Goal: Task Accomplishment & Management: Manage account settings

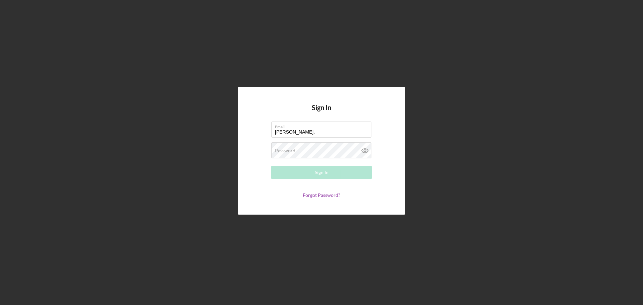
type input "[PERSON_NAME][EMAIL_ADDRESS][PERSON_NAME][DOMAIN_NAME]"
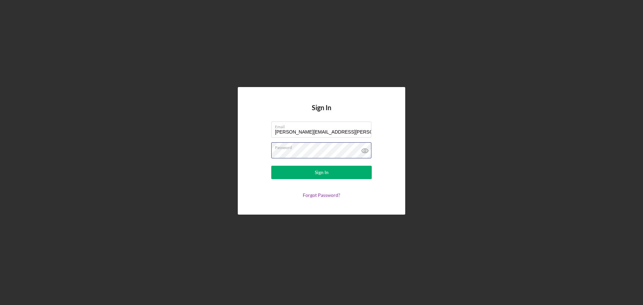
click at [271, 166] on button "Sign In" at bounding box center [321, 172] width 101 height 13
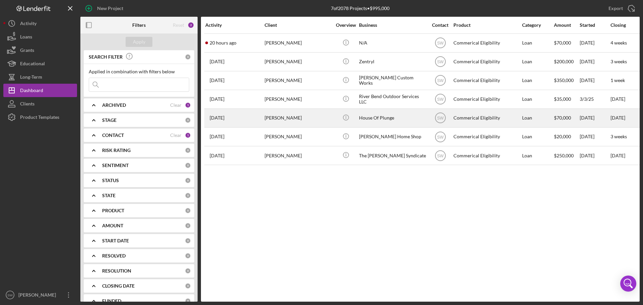
click at [279, 117] on div "[PERSON_NAME]" at bounding box center [298, 118] width 67 height 18
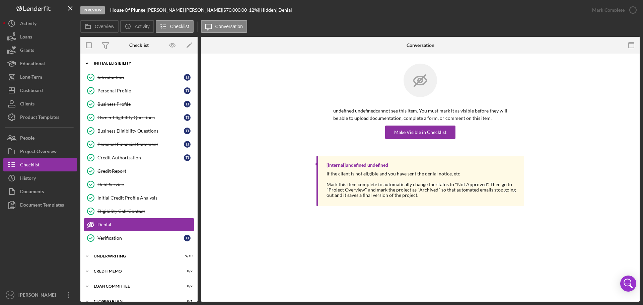
click at [87, 64] on icon "Icon/Expander" at bounding box center [86, 63] width 13 height 13
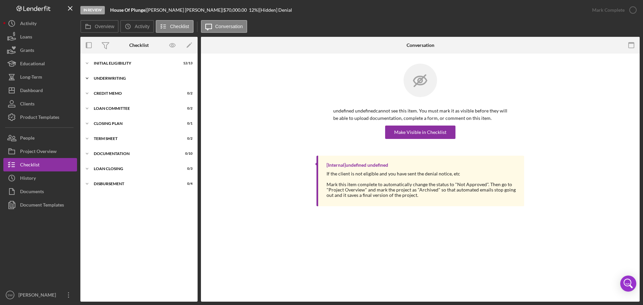
click at [86, 78] on icon "Icon/Expander" at bounding box center [86, 78] width 13 height 13
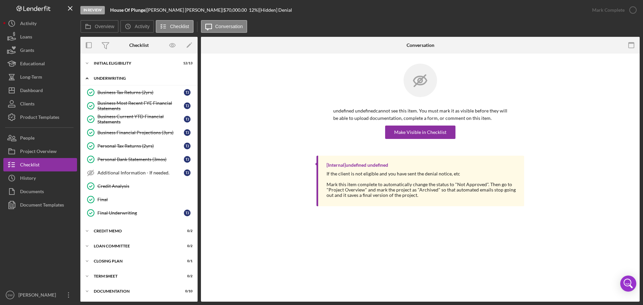
click at [88, 79] on icon "Icon/Expander" at bounding box center [86, 78] width 13 height 13
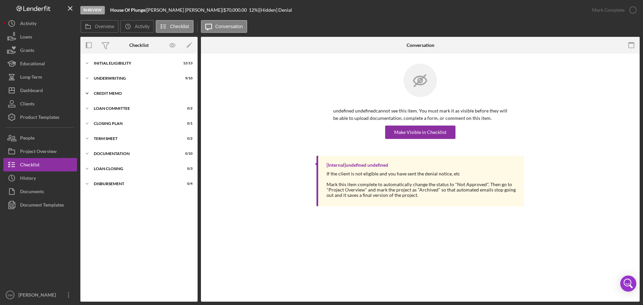
click at [88, 64] on polyline at bounding box center [87, 63] width 2 height 1
click at [109, 121] on div "Credit Memo" at bounding box center [141, 120] width 86 height 5
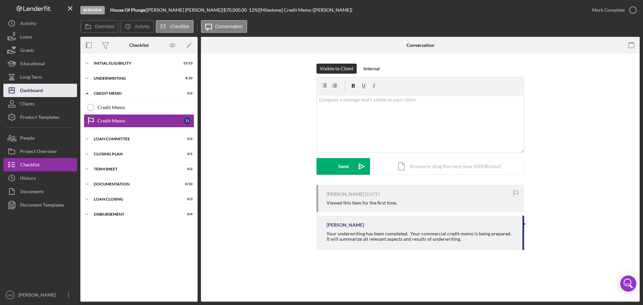
click at [29, 90] on div "Dashboard" at bounding box center [31, 91] width 23 height 15
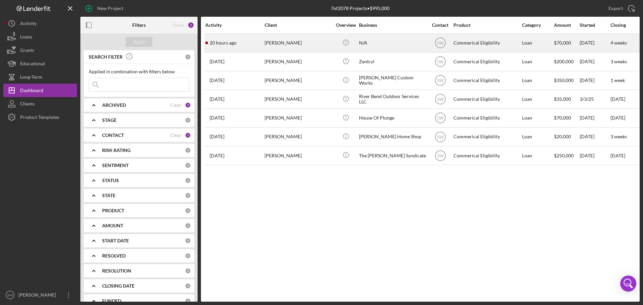
click at [276, 41] on div "[PERSON_NAME]" at bounding box center [298, 43] width 67 height 18
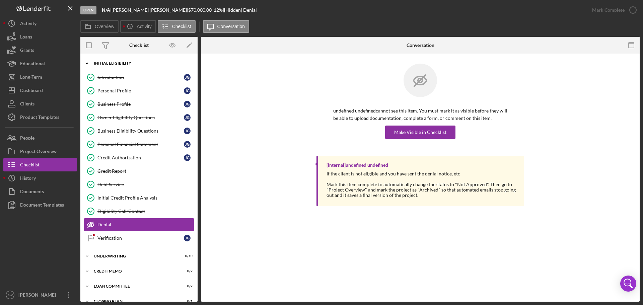
click at [87, 65] on icon "Icon/Expander" at bounding box center [86, 63] width 13 height 13
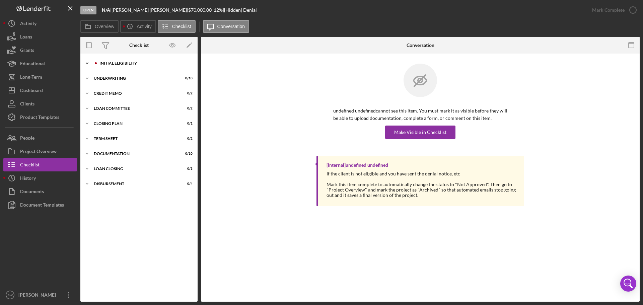
click at [85, 64] on icon "Icon/Expander" at bounding box center [86, 63] width 13 height 13
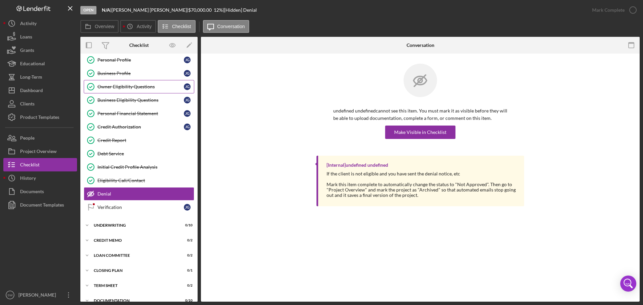
scroll to position [47, 0]
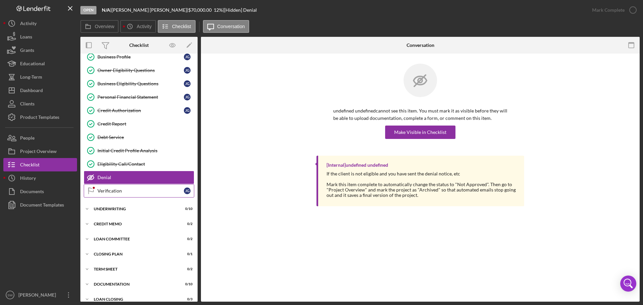
click at [106, 189] on div "Verification" at bounding box center [141, 190] width 86 height 5
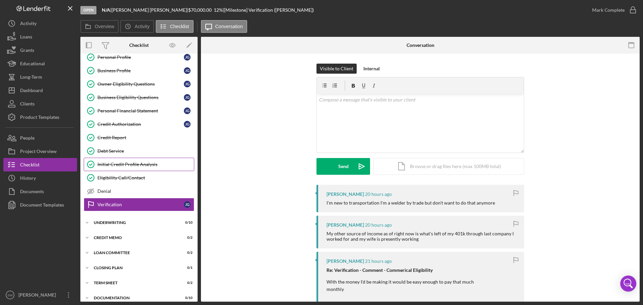
scroll to position [67, 0]
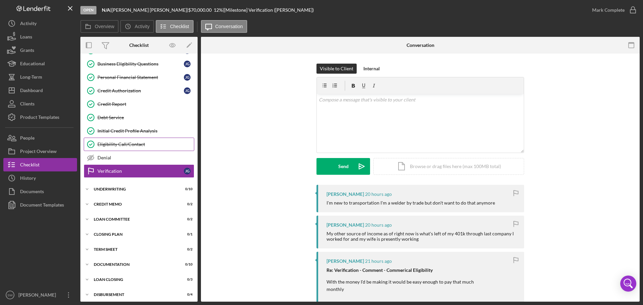
click at [107, 142] on div "Eligibility Call/Contact" at bounding box center [146, 144] width 97 height 5
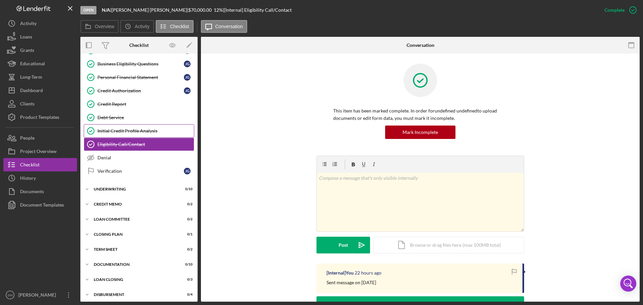
click at [102, 129] on div "Initial Credit Profile Analysis" at bounding box center [146, 130] width 97 height 5
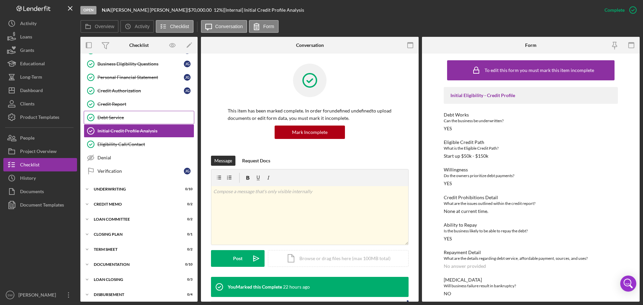
click at [107, 117] on div "Debt Service" at bounding box center [146, 117] width 97 height 5
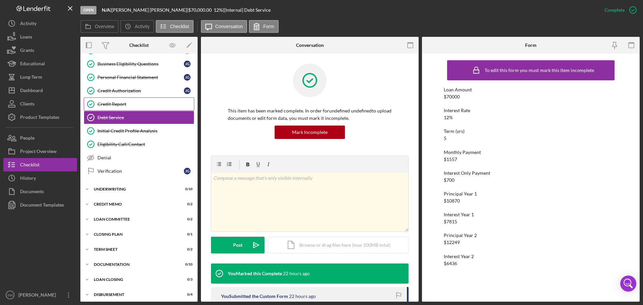
click at [111, 105] on div "Credit Report" at bounding box center [146, 104] width 97 height 5
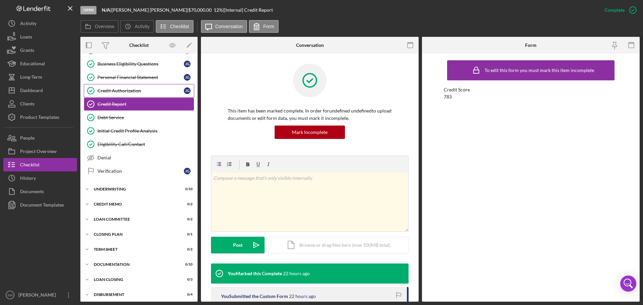
click at [106, 90] on div "Credit Authorization" at bounding box center [141, 90] width 86 height 5
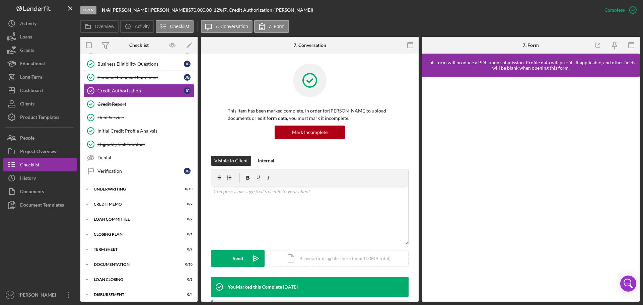
click at [110, 75] on div "Personal Financial Statement" at bounding box center [141, 77] width 86 height 5
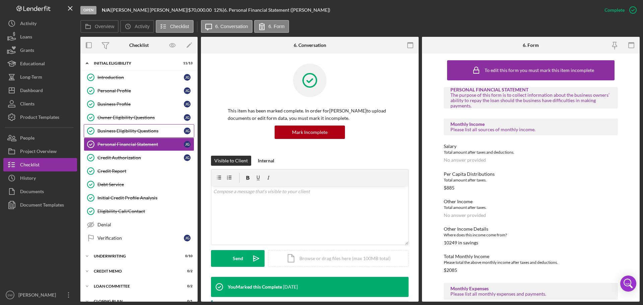
click at [104, 131] on div "Business Eligibility Questions" at bounding box center [141, 130] width 86 height 5
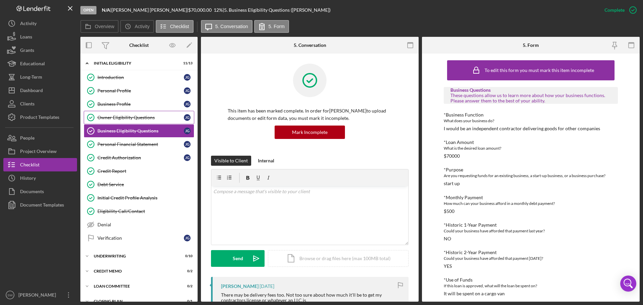
click at [112, 116] on div "Owner Eligibility Questions" at bounding box center [141, 117] width 86 height 5
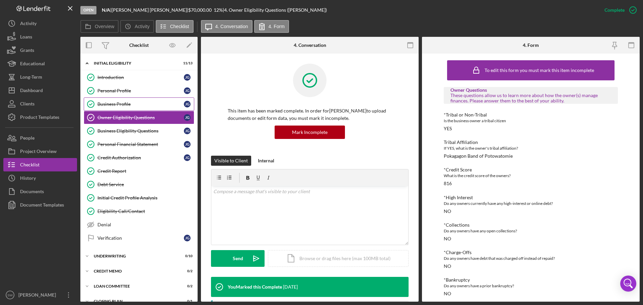
click at [108, 103] on div "Business Profile" at bounding box center [141, 104] width 86 height 5
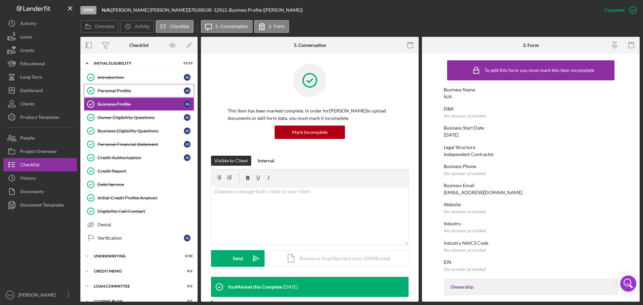
click at [107, 92] on div "Personal Profile" at bounding box center [141, 90] width 86 height 5
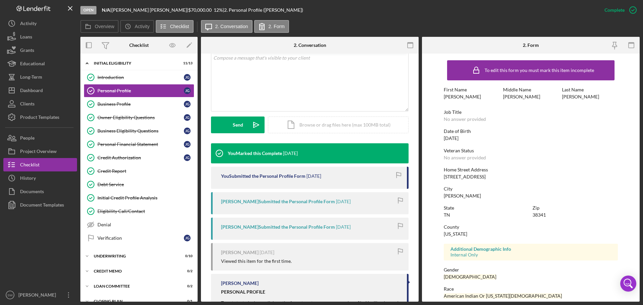
scroll to position [134, 0]
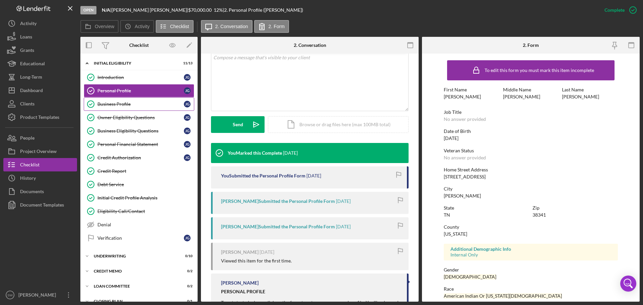
click at [107, 103] on div "Business Profile" at bounding box center [141, 104] width 86 height 5
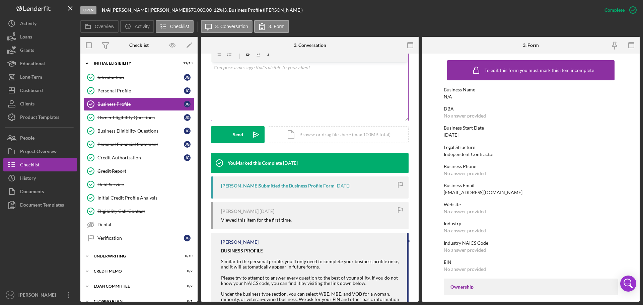
scroll to position [134, 0]
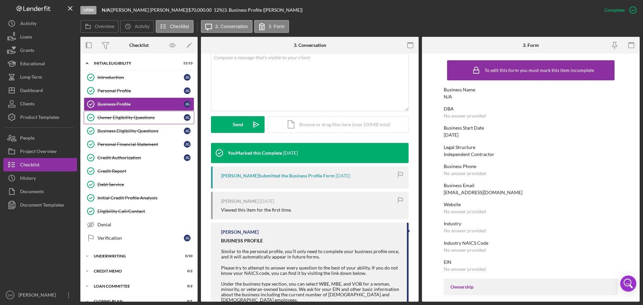
click at [107, 118] on div "Owner Eligibility Questions" at bounding box center [141, 117] width 86 height 5
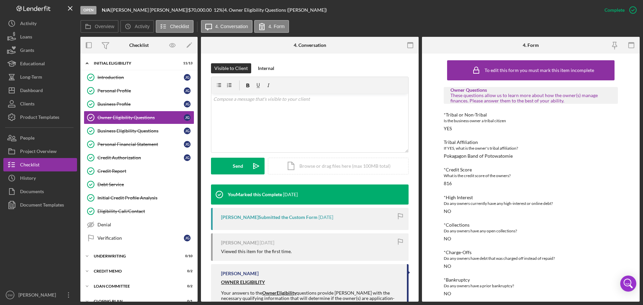
scroll to position [101, 0]
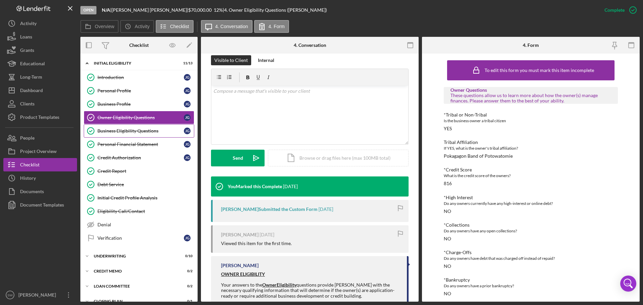
click at [110, 129] on div "Business Eligibility Questions" at bounding box center [141, 130] width 86 height 5
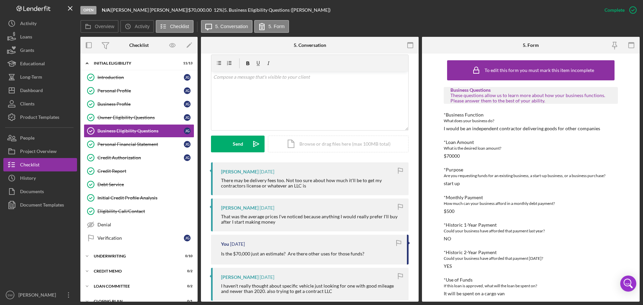
scroll to position [134, 0]
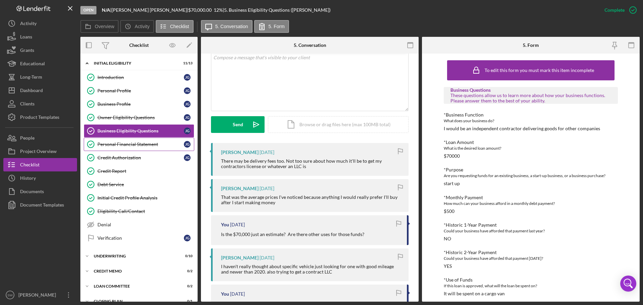
click at [105, 145] on div "Personal Financial Statement" at bounding box center [141, 144] width 86 height 5
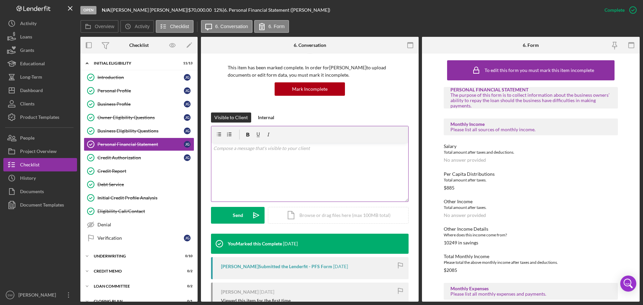
scroll to position [119, 0]
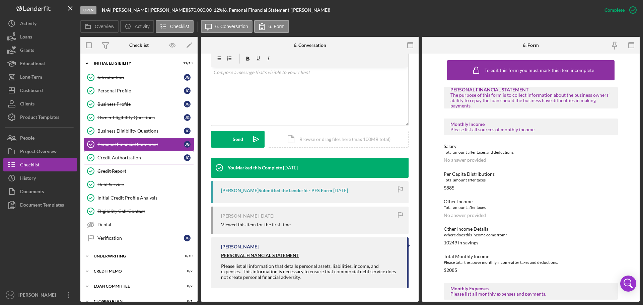
click at [106, 157] on div "Credit Authorization" at bounding box center [141, 157] width 86 height 5
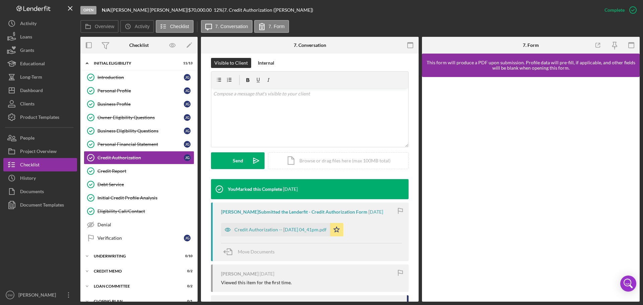
scroll to position [134, 0]
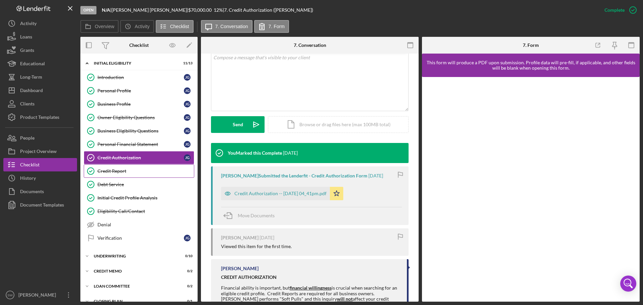
click at [109, 170] on div "Credit Report" at bounding box center [146, 171] width 97 height 5
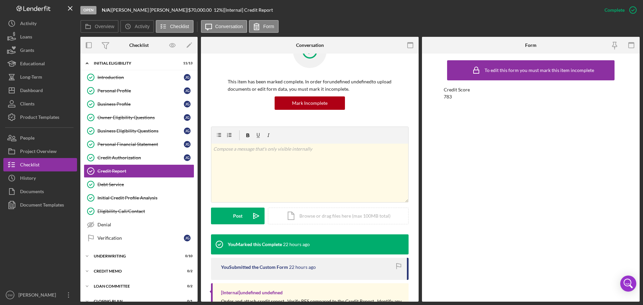
scroll to position [59, 0]
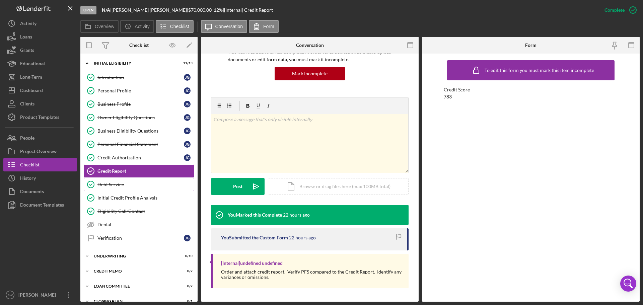
click at [107, 184] on div "Debt Service" at bounding box center [146, 184] width 97 height 5
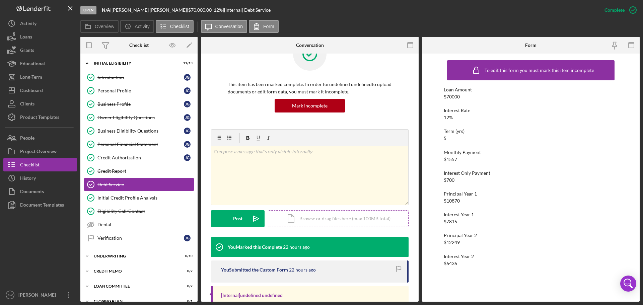
scroll to position [59, 0]
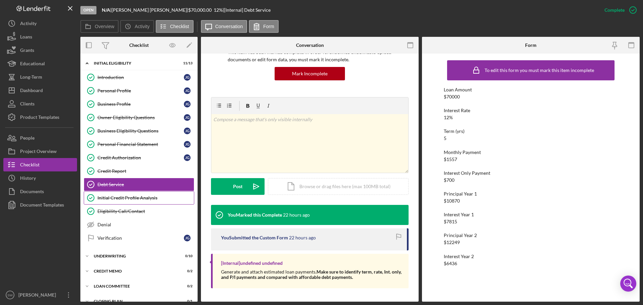
click at [106, 198] on div "Initial Credit Profile Analysis" at bounding box center [146, 197] width 97 height 5
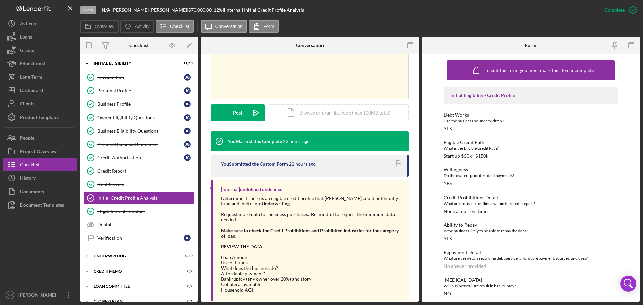
scroll to position [159, 0]
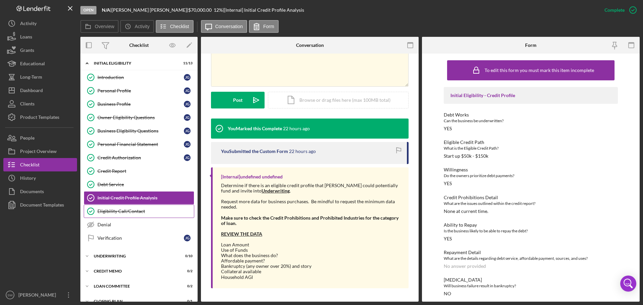
click at [104, 209] on div "Eligibility Call/Contact" at bounding box center [146, 211] width 97 height 5
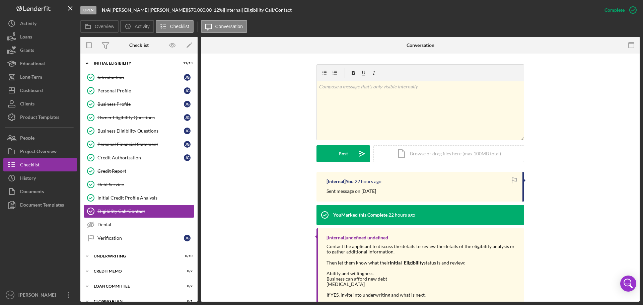
scroll to position [101, 0]
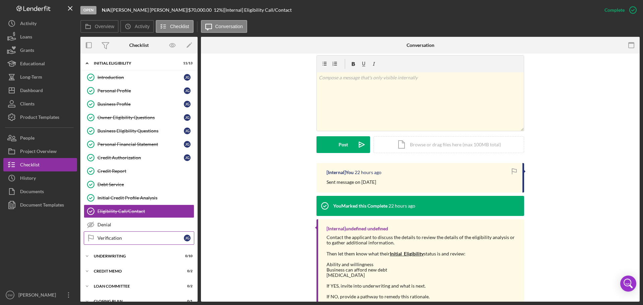
click at [106, 238] on div "Verification" at bounding box center [141, 238] width 86 height 5
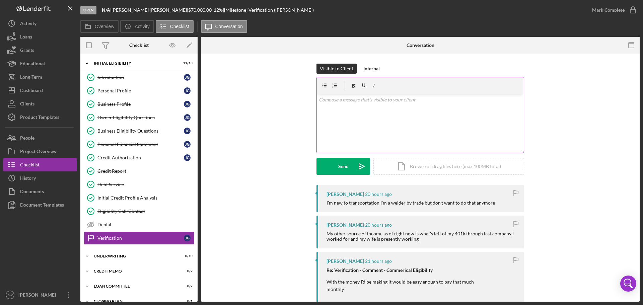
click at [335, 105] on div "v Color teal Color pink Remove color Add row above Add row below Add column bef…" at bounding box center [420, 123] width 207 height 59
click at [30, 92] on div "Dashboard" at bounding box center [31, 91] width 23 height 15
